Goal: Task Accomplishment & Management: Use online tool/utility

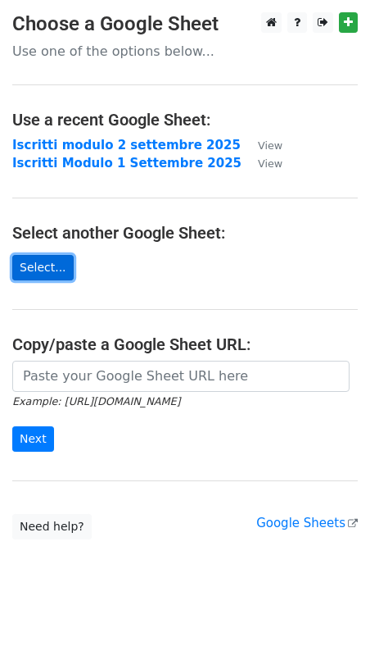
click at [46, 266] on link "Select..." at bounding box center [42, 267] width 61 height 25
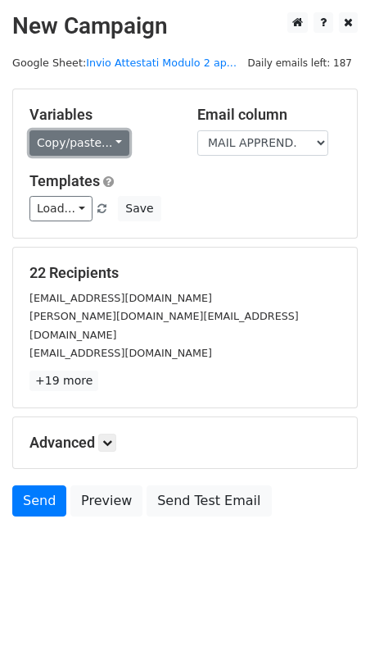
click at [111, 144] on link "Copy/paste..." at bounding box center [79, 142] width 100 height 25
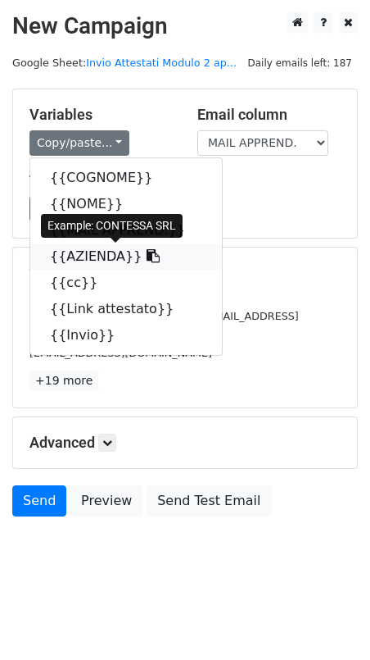
click at [147, 256] on icon at bounding box center [153, 255] width 13 height 13
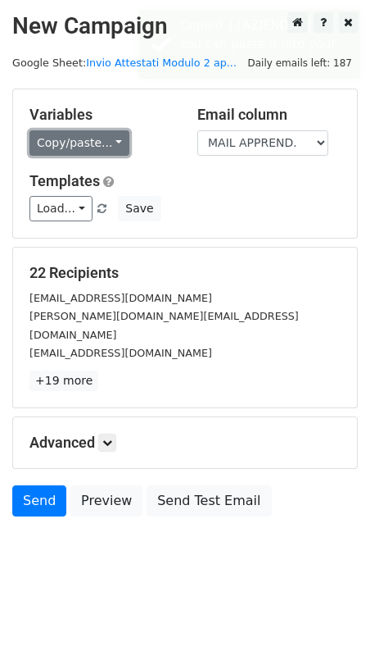
click at [111, 145] on link "Copy/paste..." at bounding box center [79, 142] width 100 height 25
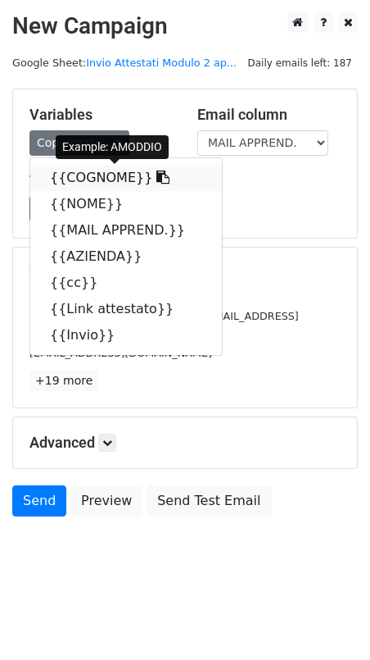
click at [156, 179] on icon at bounding box center [162, 176] width 13 height 13
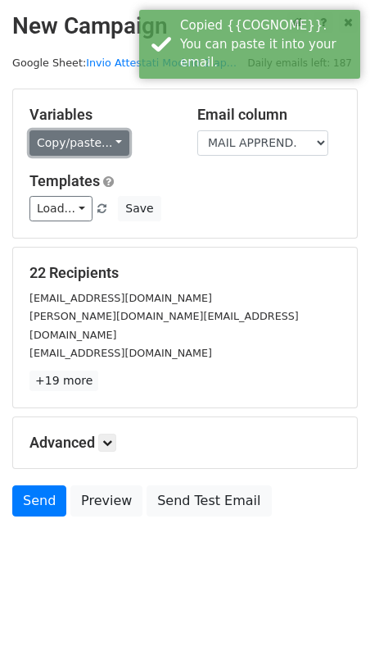
click at [111, 141] on link "Copy/paste..." at bounding box center [79, 142] width 100 height 25
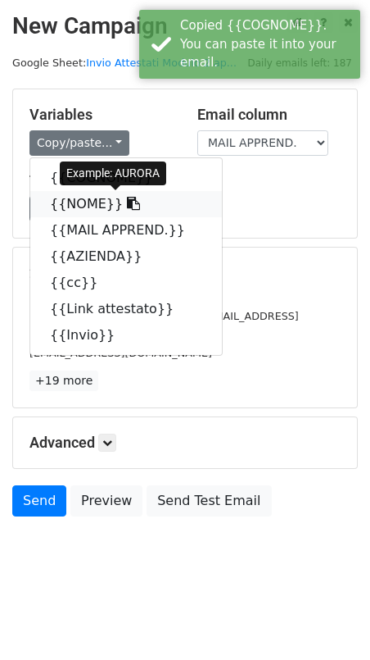
click at [127, 204] on icon at bounding box center [133, 203] width 13 height 13
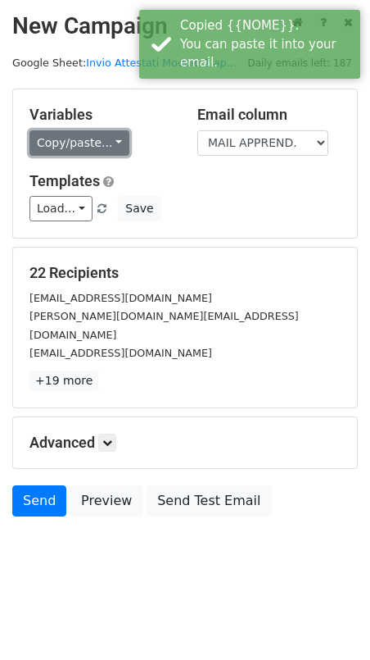
click at [112, 143] on link "Copy/paste..." at bounding box center [79, 142] width 100 height 25
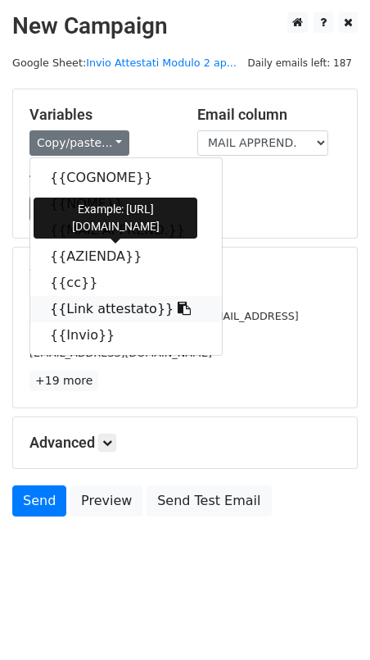
click at [178, 311] on icon at bounding box center [184, 308] width 13 height 13
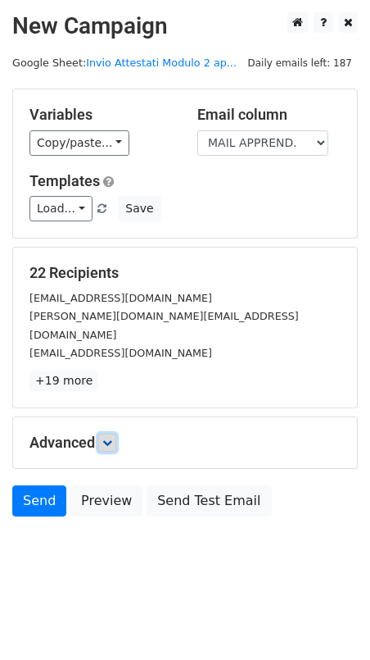
click at [114, 433] on link at bounding box center [107, 442] width 18 height 18
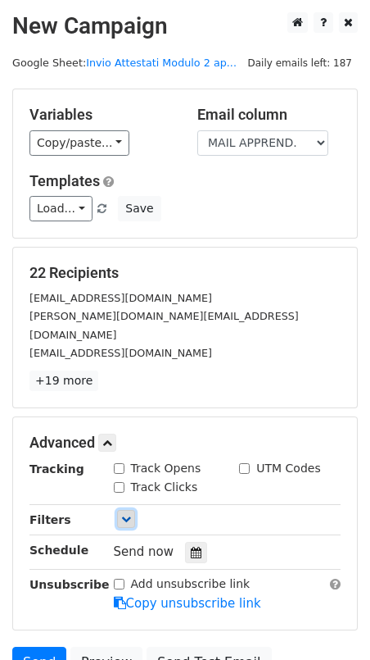
click at [125, 514] on icon at bounding box center [126, 519] width 10 height 10
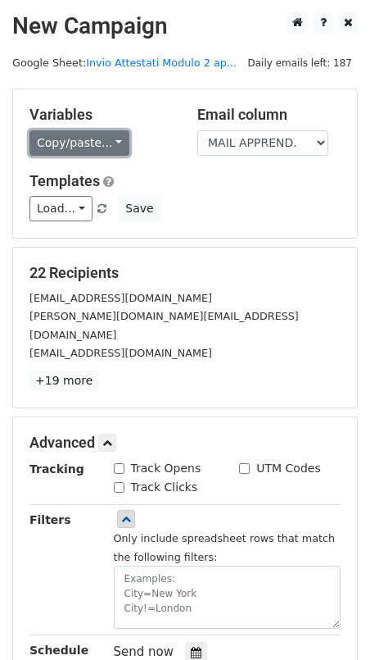
click at [112, 137] on link "Copy/paste..." at bounding box center [79, 142] width 100 height 25
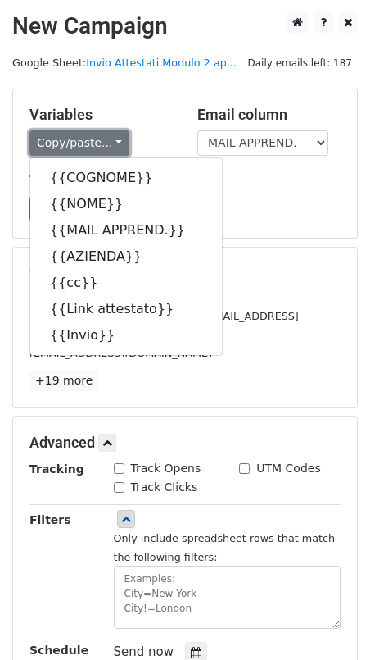
click at [112, 137] on link "Copy/paste..." at bounding box center [79, 142] width 100 height 25
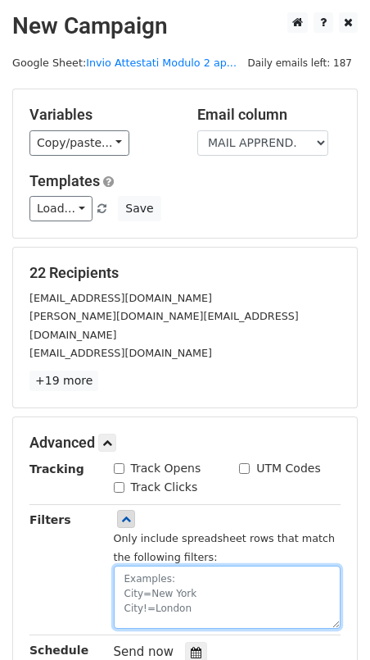
click at [159, 565] on textarea at bounding box center [228, 596] width 228 height 63
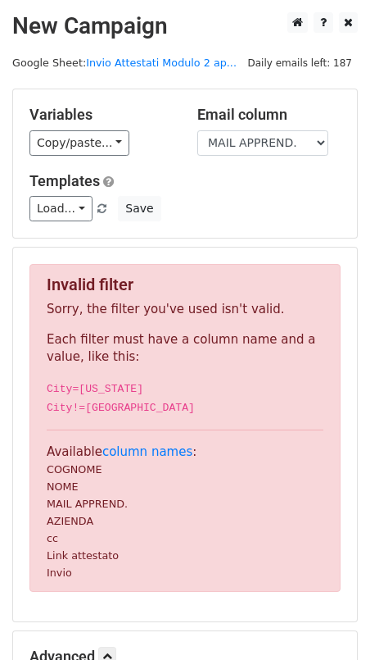
scroll to position [145, 0]
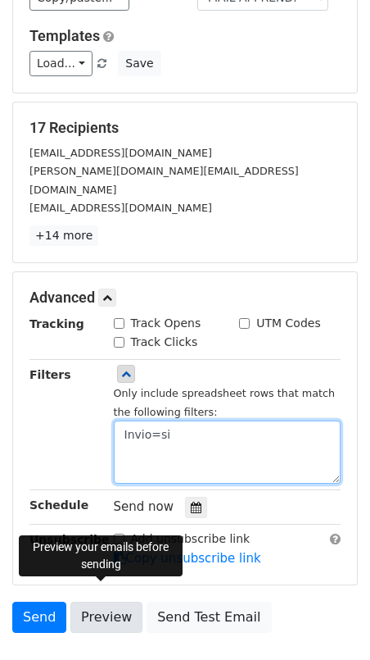
type textarea "Invio=si"
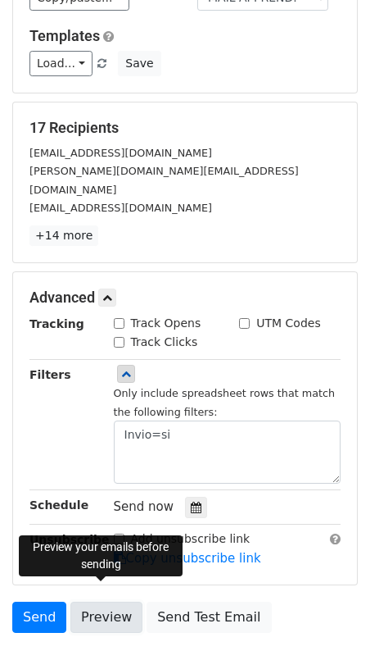
click at [98, 601] on link "Preview" at bounding box center [106, 616] width 72 height 31
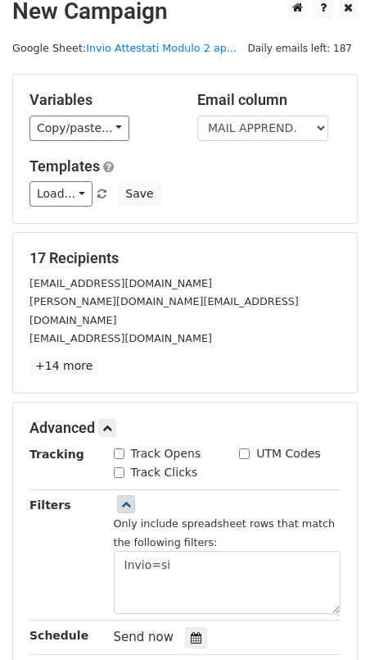
scroll to position [0, 0]
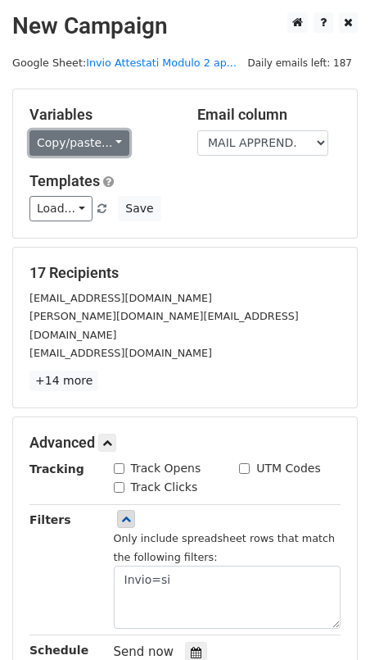
click at [117, 146] on link "Copy/paste..." at bounding box center [79, 142] width 100 height 25
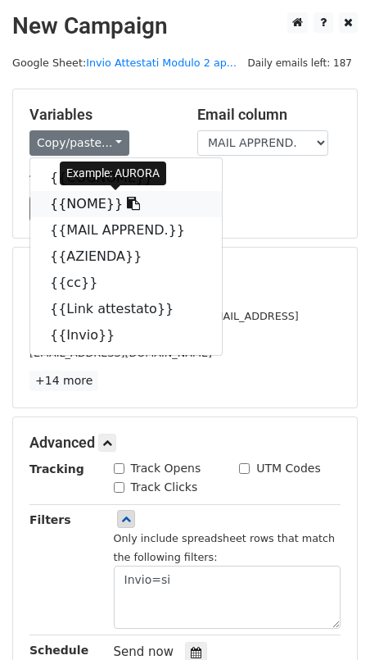
click at [127, 205] on icon at bounding box center [133, 203] width 13 height 13
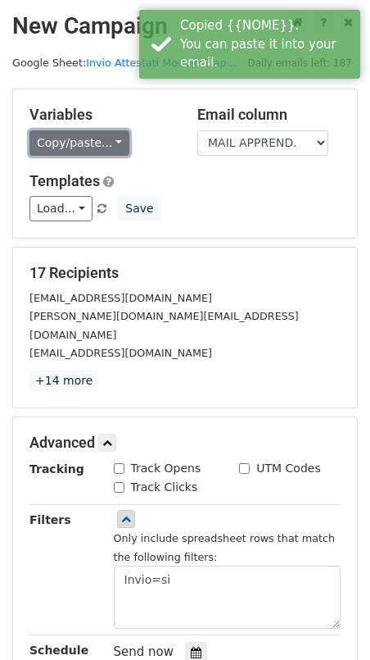
click at [112, 144] on link "Copy/paste..." at bounding box center [79, 142] width 100 height 25
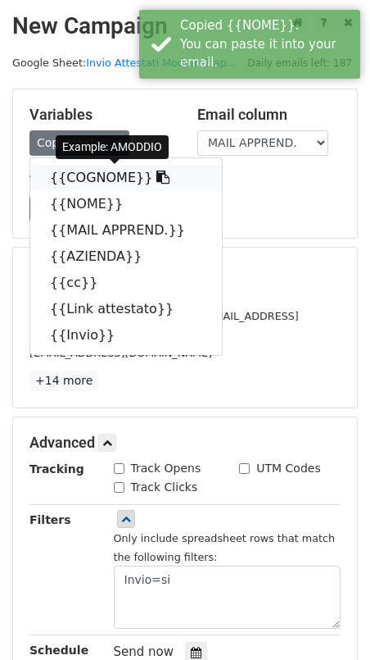
click at [156, 176] on icon at bounding box center [162, 176] width 13 height 13
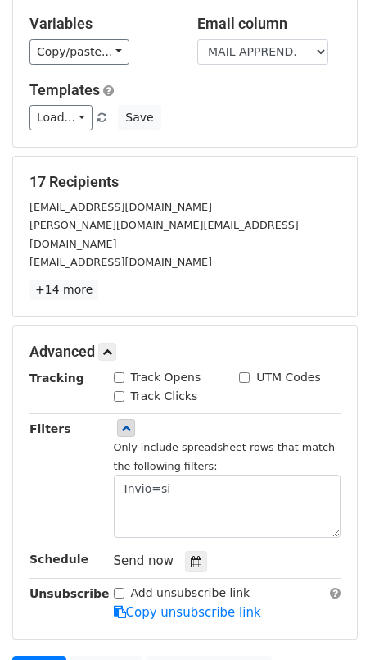
scroll to position [93, 0]
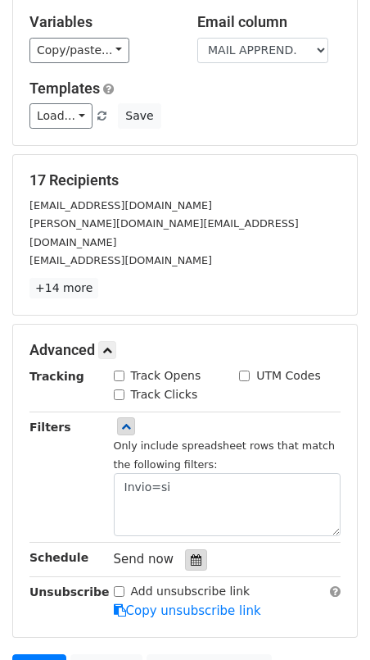
click at [191, 554] on icon at bounding box center [196, 559] width 11 height 11
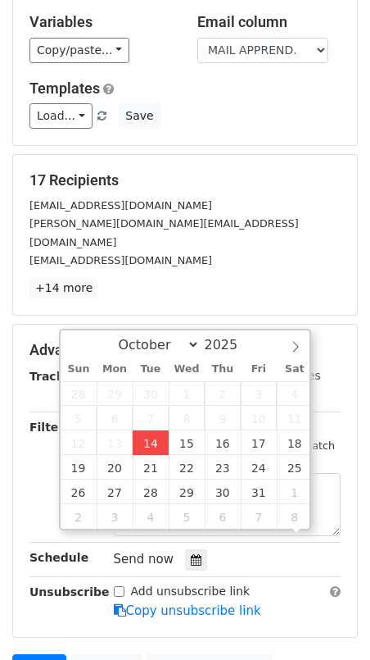
scroll to position [1, 0]
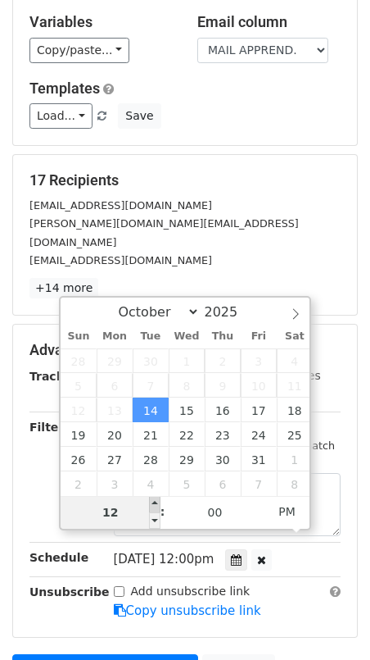
type input "2025-10-14 13:00"
type input "01"
click at [156, 500] on span at bounding box center [154, 504] width 11 height 16
type input "2025-10-14 14:00"
type input "02"
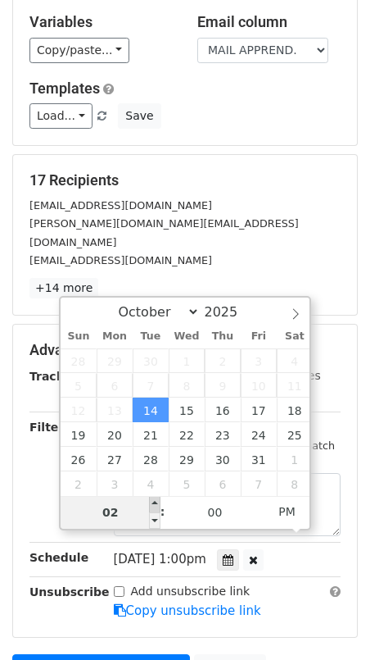
click at [156, 501] on span at bounding box center [154, 504] width 11 height 16
type input "2025-10-14 15:00"
type input "03"
click at [156, 501] on span at bounding box center [154, 504] width 11 height 16
type input "2025-10-14 16:00"
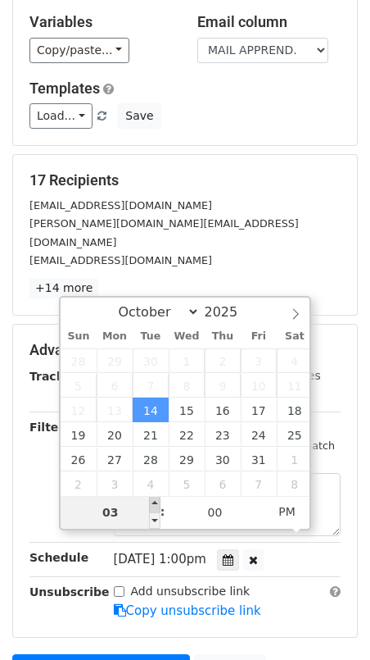
type input "04"
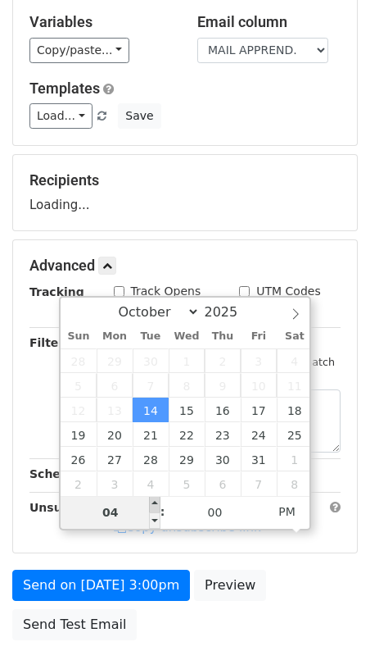
click at [156, 501] on span at bounding box center [154, 504] width 11 height 16
type input "2025-10-14 17:00"
type input "05"
click at [156, 501] on span at bounding box center [154, 504] width 11 height 16
type input "2025-10-14 18:00"
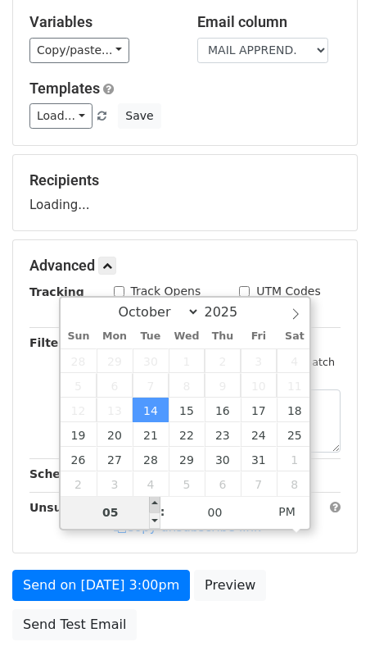
type input "06"
click at [156, 501] on span at bounding box center [154, 504] width 11 height 16
type input "2025-10-14 19:00"
type input "07"
click at [156, 501] on span at bounding box center [154, 504] width 11 height 16
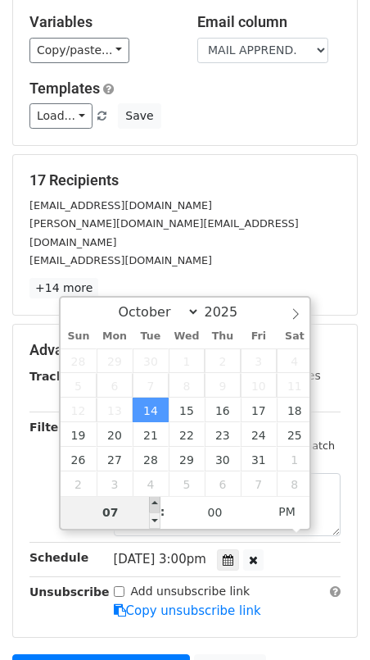
type input "2025-10-14 20:00"
type input "08"
click at [156, 501] on span at bounding box center [154, 504] width 11 height 16
type input "2025-10-14 21:00"
type input "09"
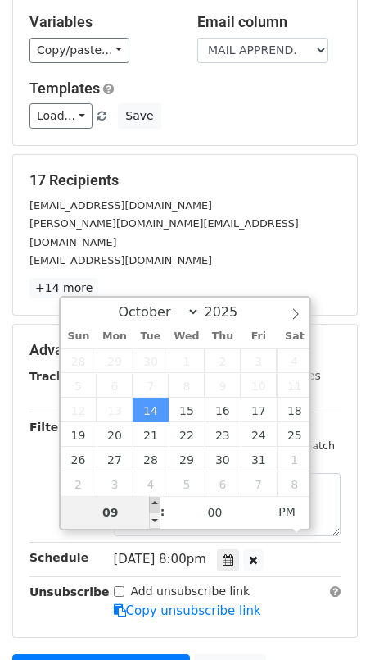
click at [156, 501] on span at bounding box center [154, 504] width 11 height 16
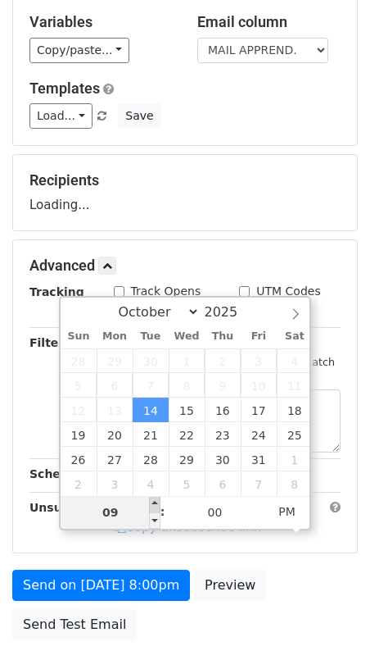
type input "2025-10-14 22:00"
type input "10"
click at [156, 501] on span at bounding box center [154, 504] width 11 height 16
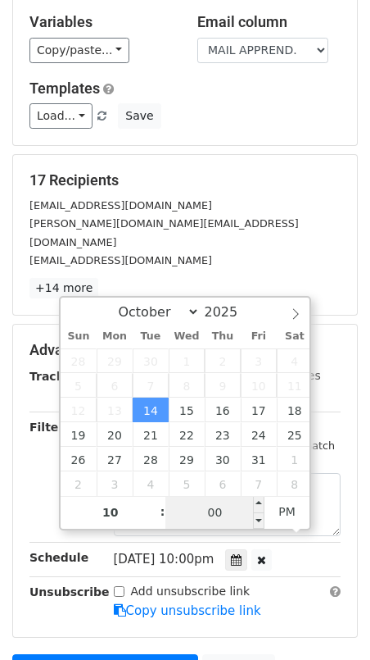
click at [218, 512] on input "00" at bounding box center [216, 512] width 100 height 33
type input "15"
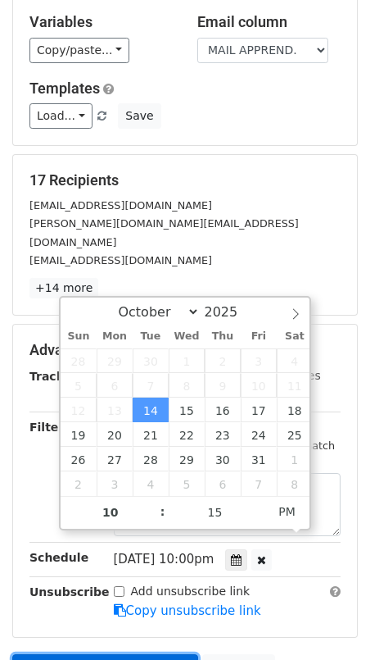
type input "2025-10-14 22:15"
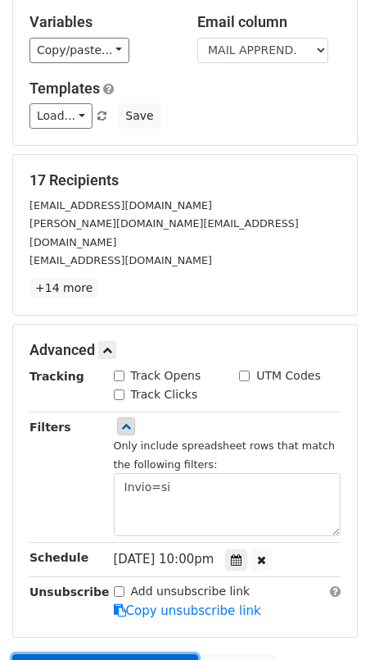
click at [148, 654] on link "Send on Oct 14 at 10:00pm" at bounding box center [105, 669] width 186 height 31
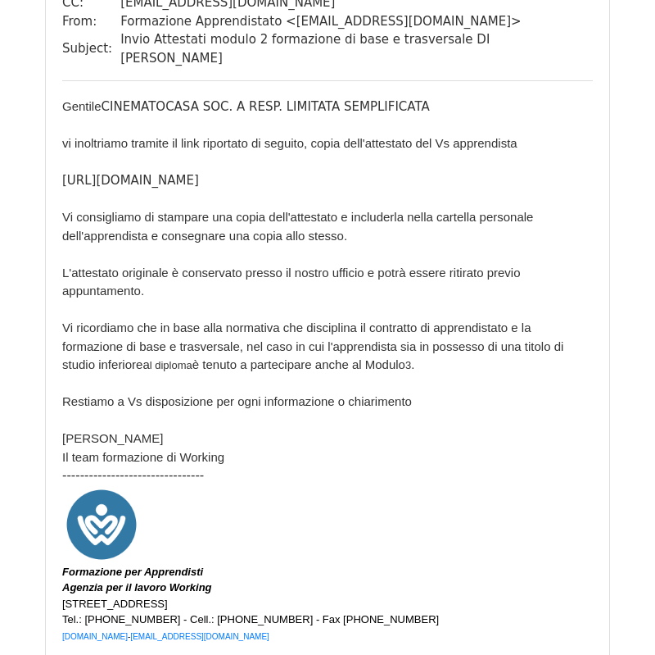
scroll to position [3672, 0]
